Goal: Task Accomplishment & Management: Manage account settings

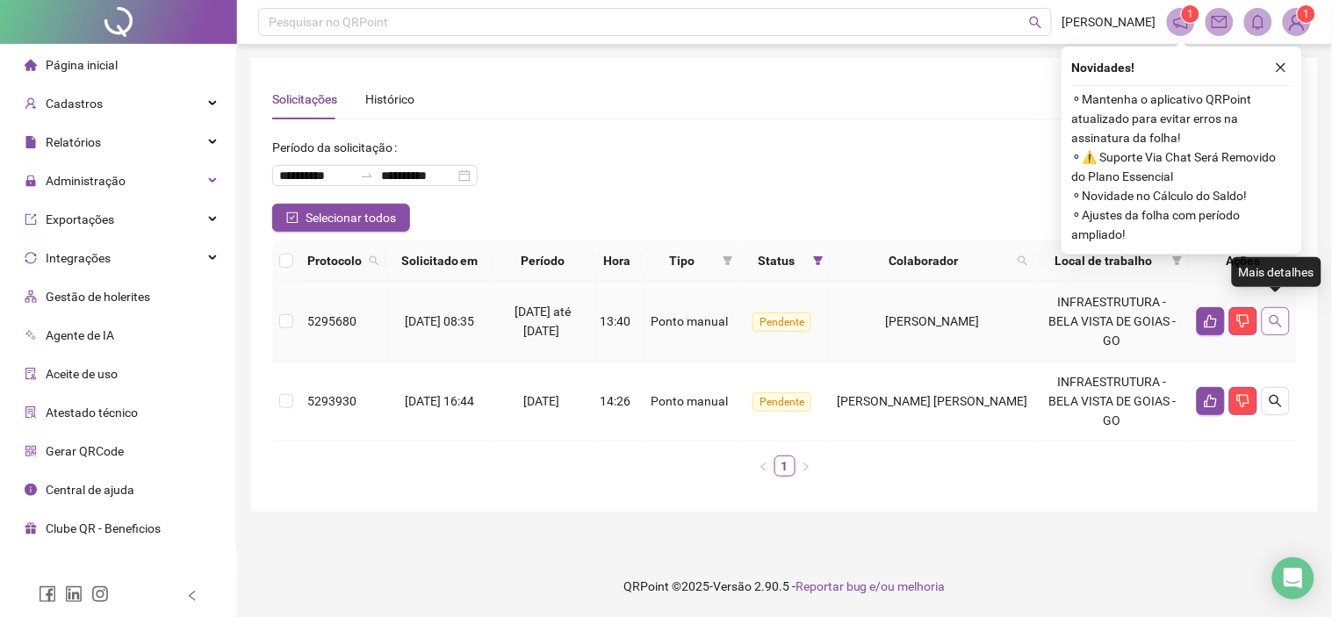
click at [1274, 314] on icon "search" at bounding box center [1275, 321] width 14 height 14
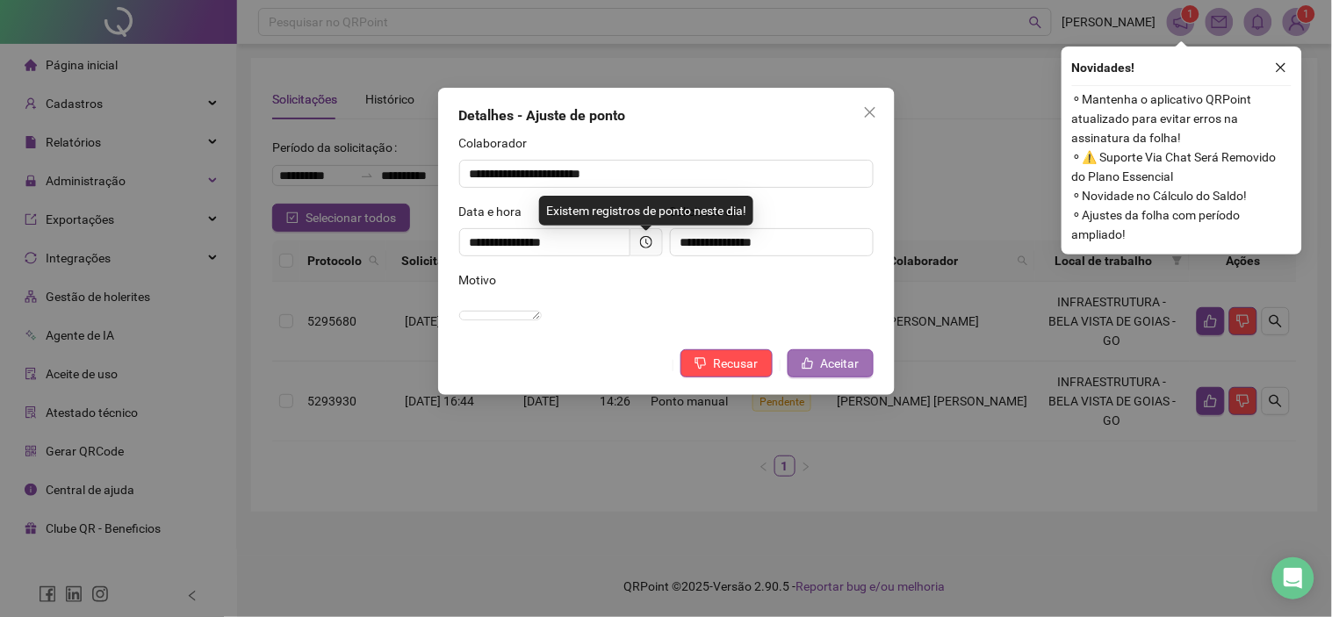
click at [821, 373] on span "Aceitar" at bounding box center [840, 363] width 39 height 19
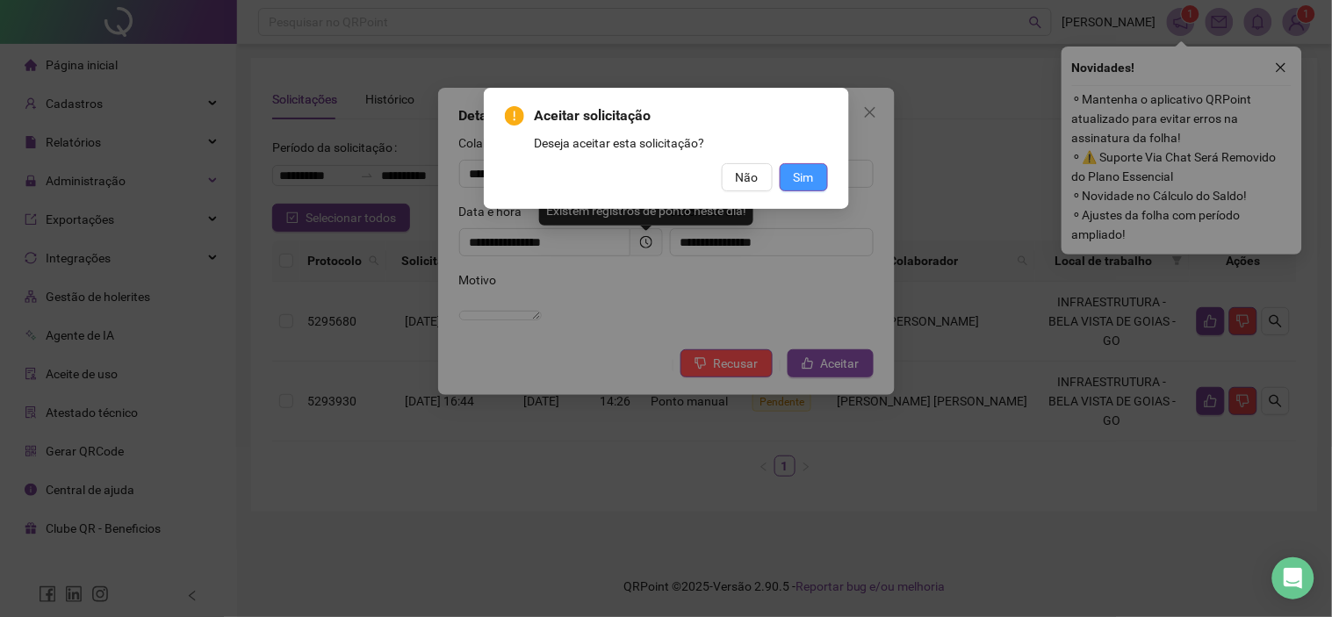
click at [820, 176] on button "Sim" at bounding box center [803, 177] width 48 height 28
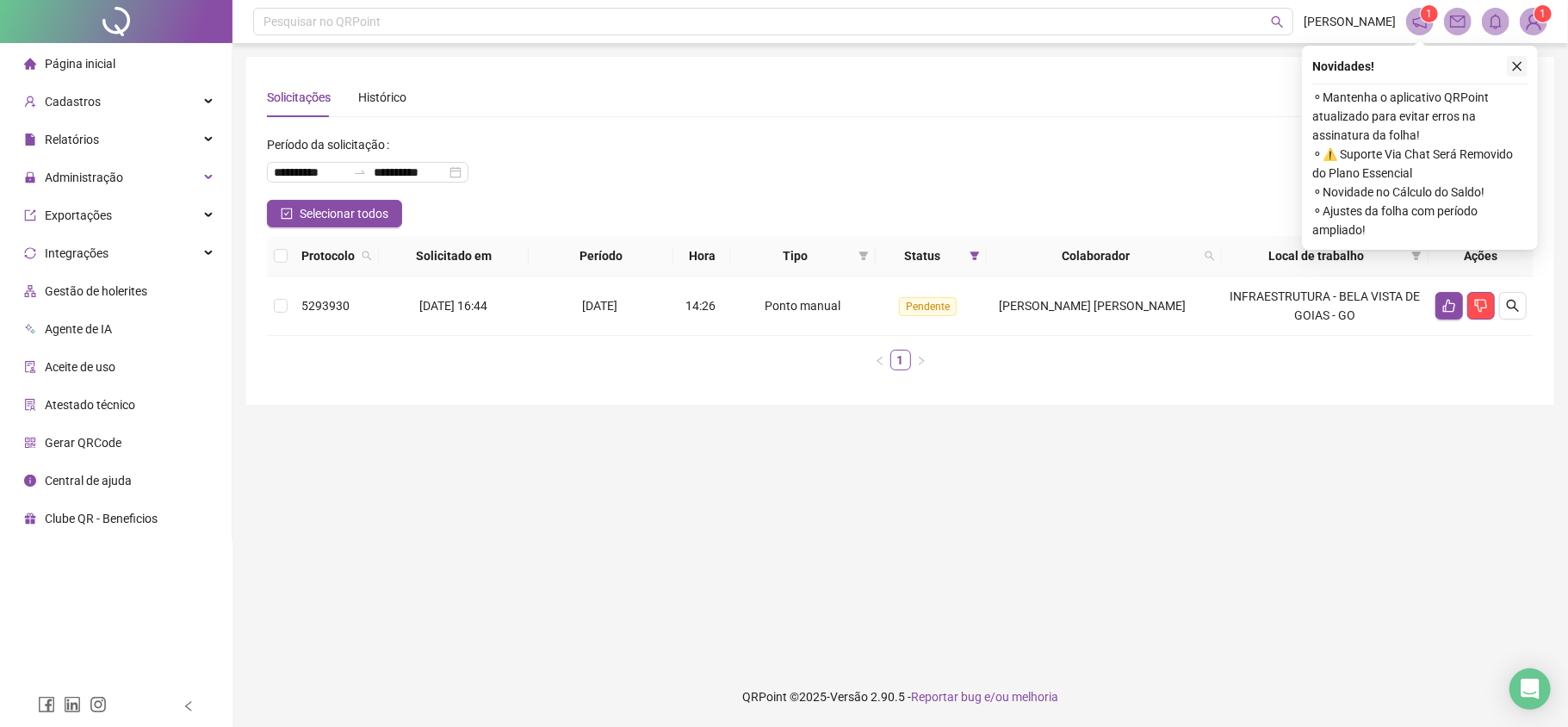
click at [1306, 63] on icon "close" at bounding box center [1518, 67] width 10 height 10
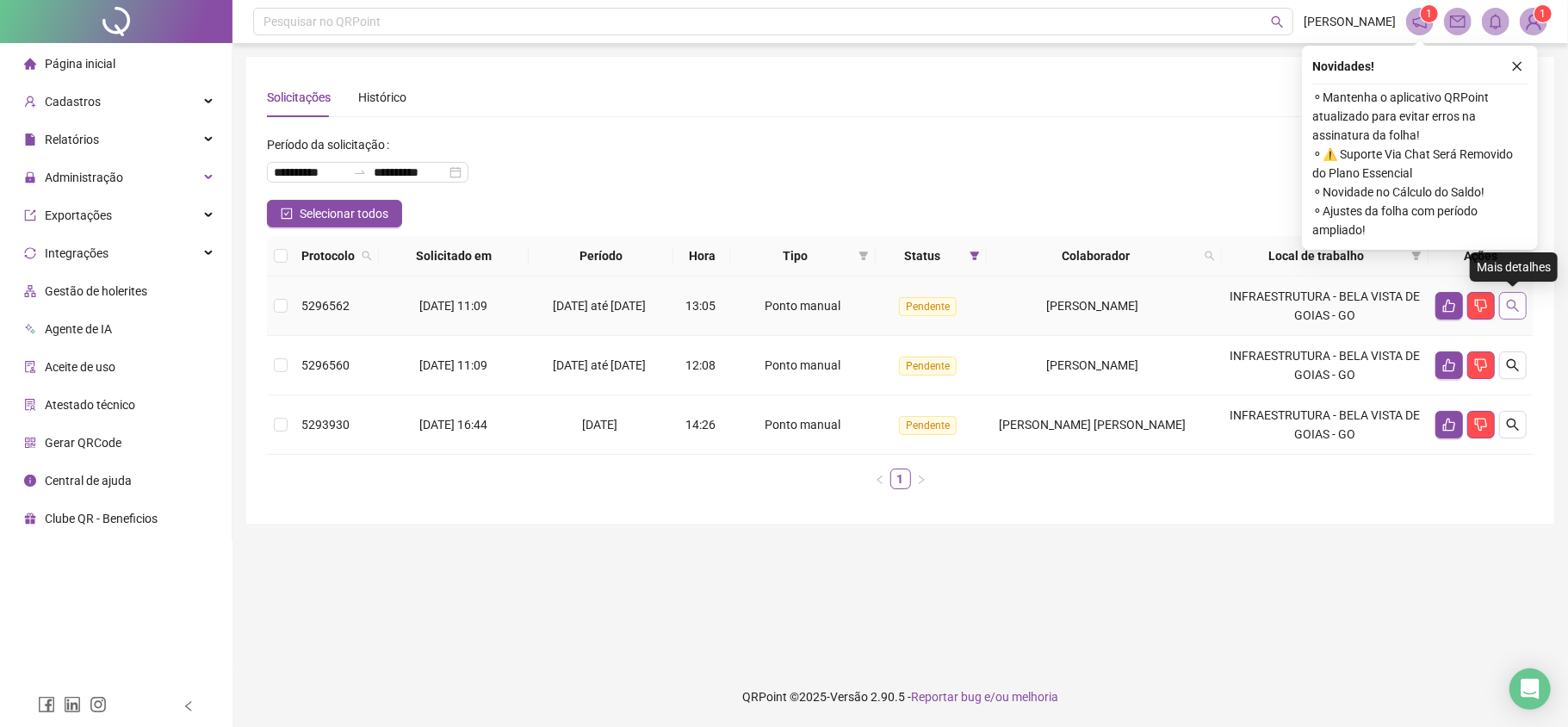
click at [1516, 305] on icon "search" at bounding box center [1513, 305] width 12 height 12
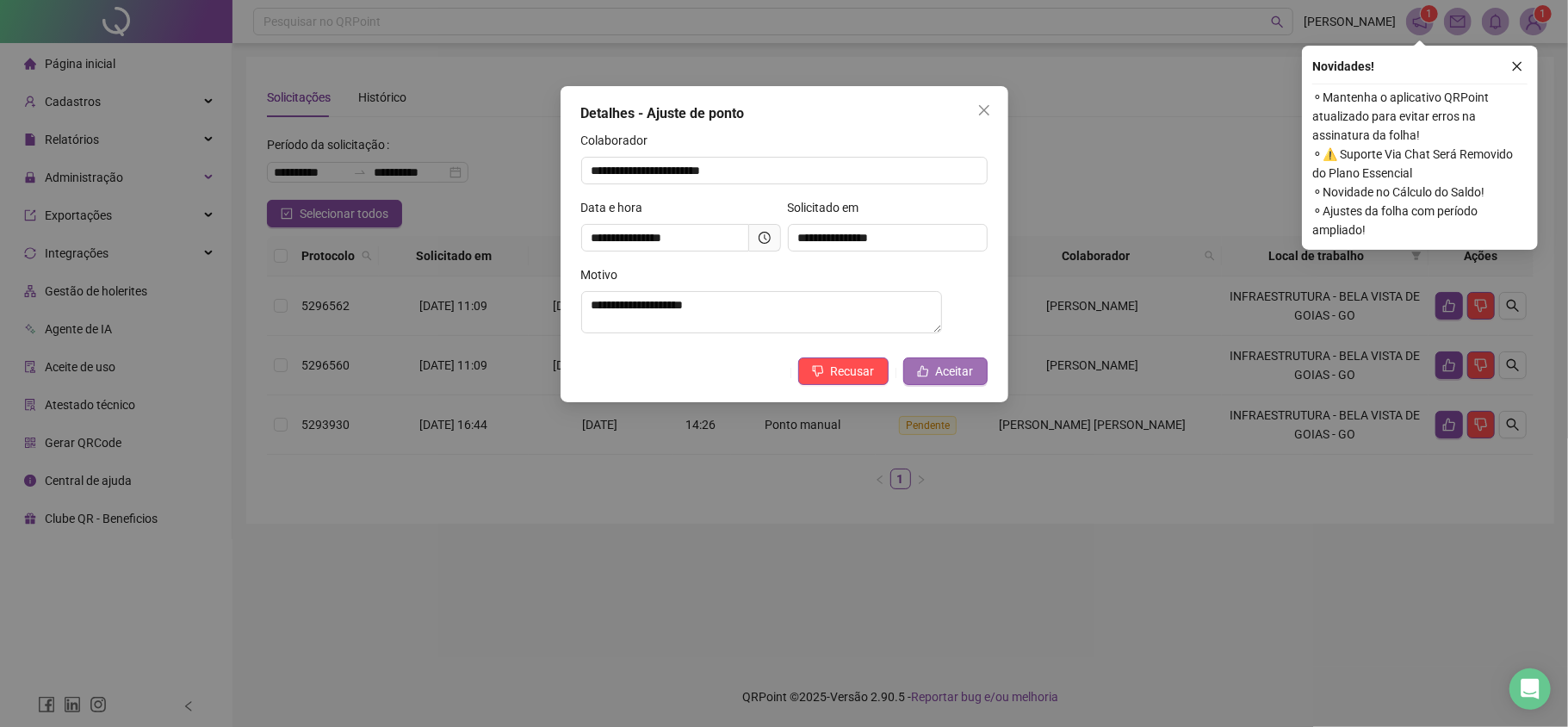
click at [960, 379] on span "Aceitar" at bounding box center [955, 371] width 38 height 19
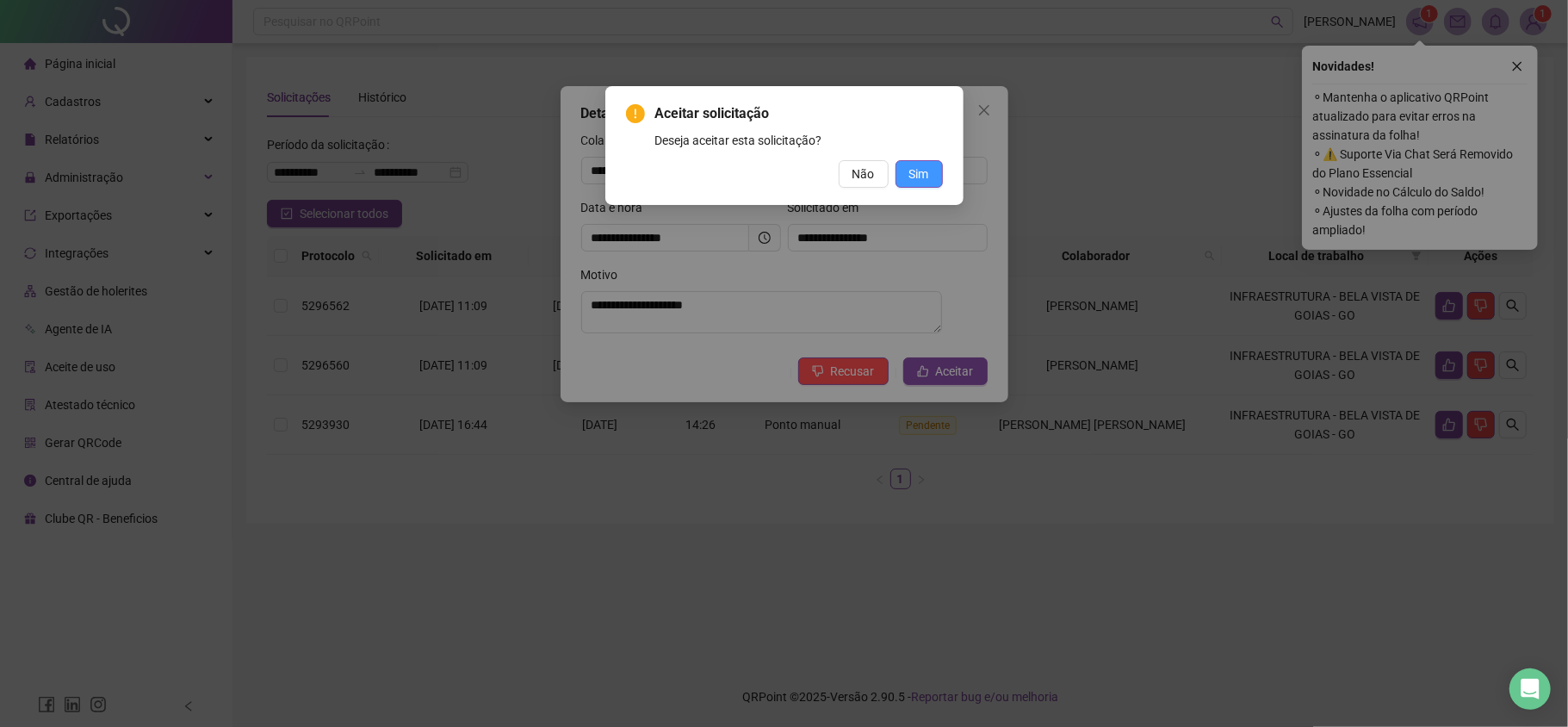
click at [923, 170] on span "Sim" at bounding box center [919, 174] width 20 height 19
click at [921, 176] on span "Sim" at bounding box center [919, 174] width 20 height 19
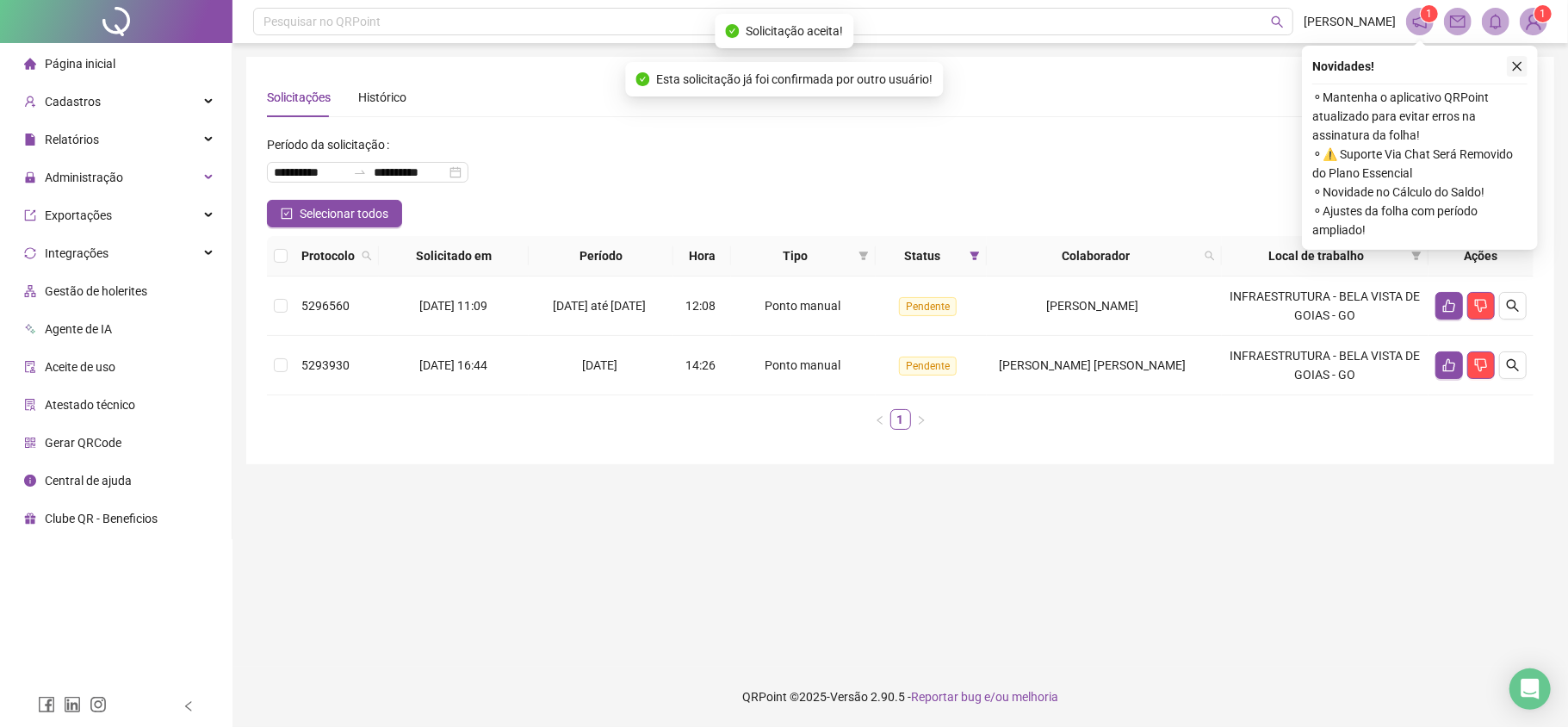
click at [1520, 62] on icon "close" at bounding box center [1517, 66] width 12 height 12
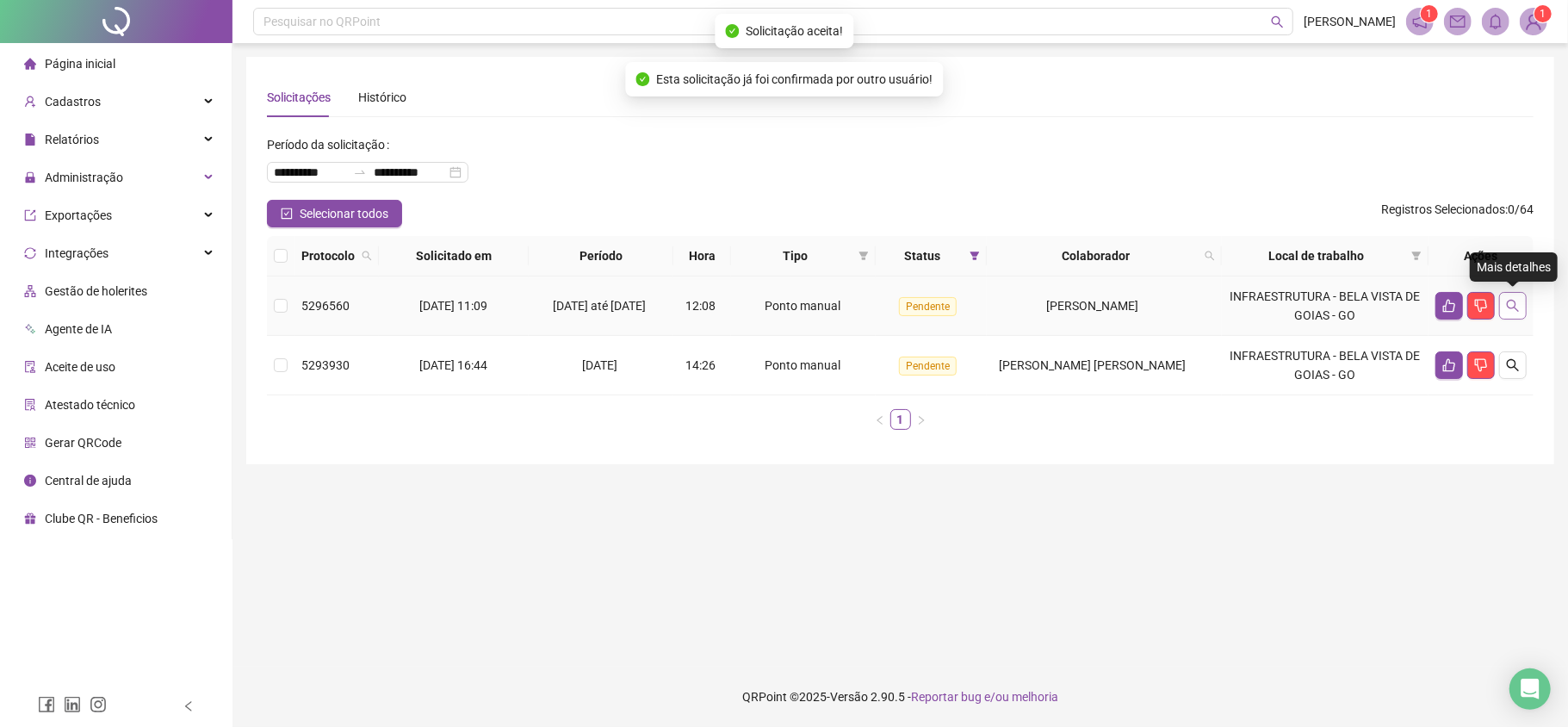
click at [1514, 304] on icon "search" at bounding box center [1513, 306] width 14 height 14
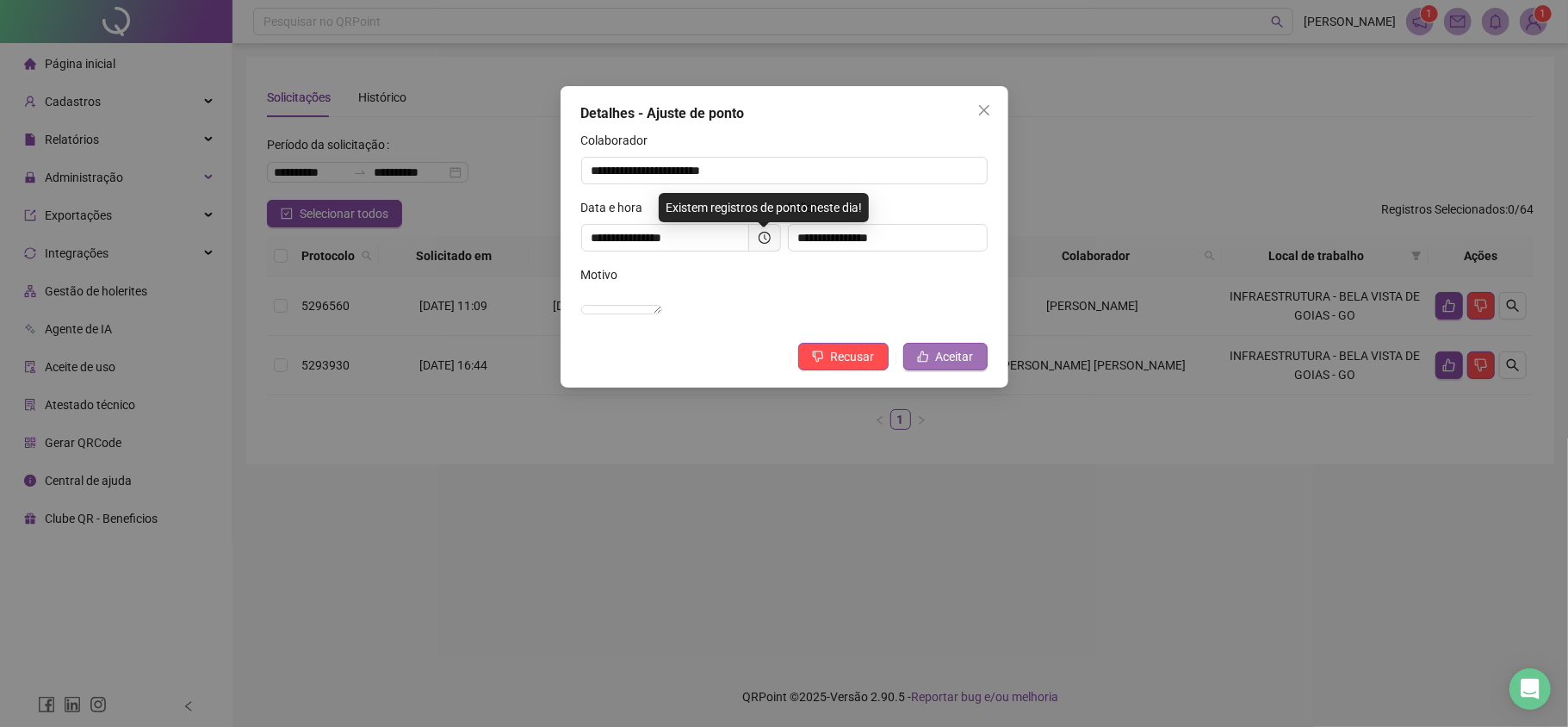
click at [952, 366] on span "Aceitar" at bounding box center [955, 356] width 38 height 19
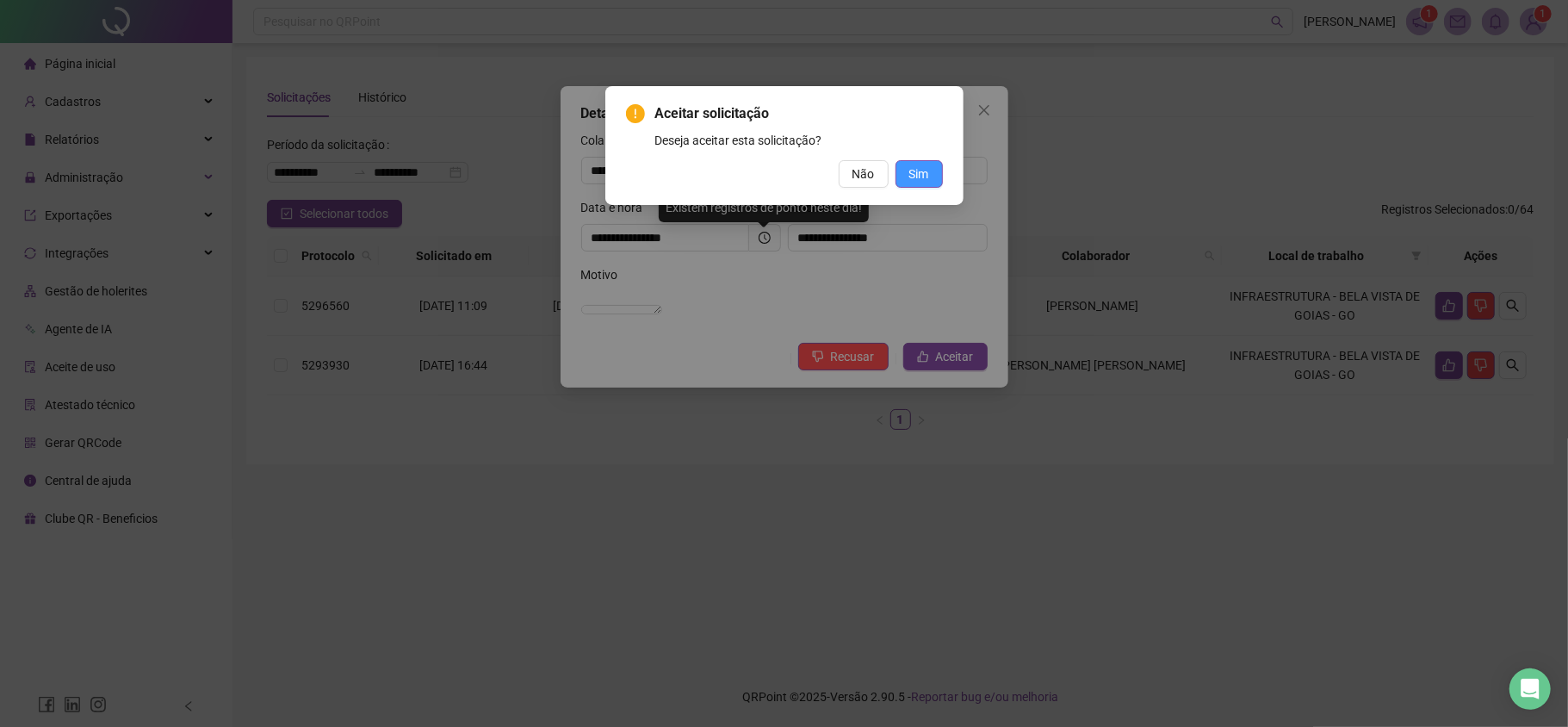
click at [926, 173] on span "Sim" at bounding box center [919, 174] width 20 height 19
